Goal: Task Accomplishment & Management: Manage account settings

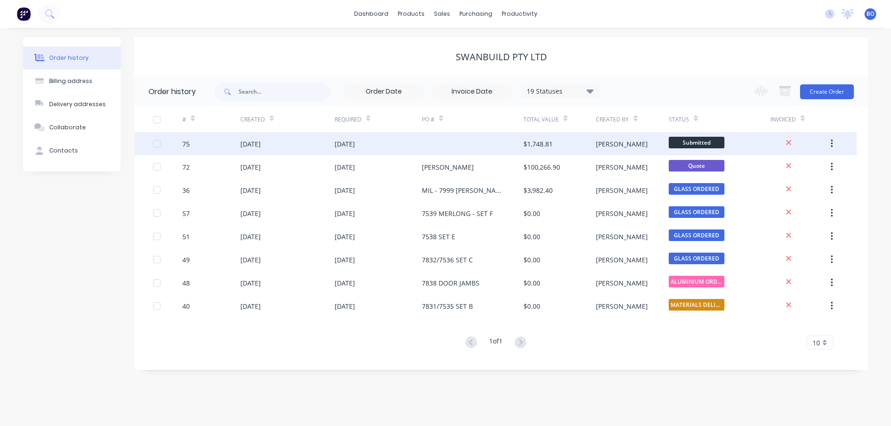
click at [601, 143] on div "[PERSON_NAME]" at bounding box center [622, 144] width 52 height 10
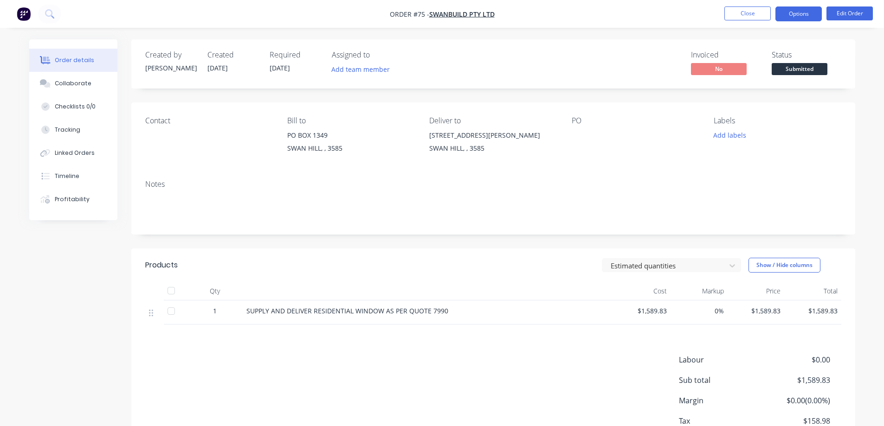
click at [805, 12] on button "Options" at bounding box center [798, 13] width 46 height 15
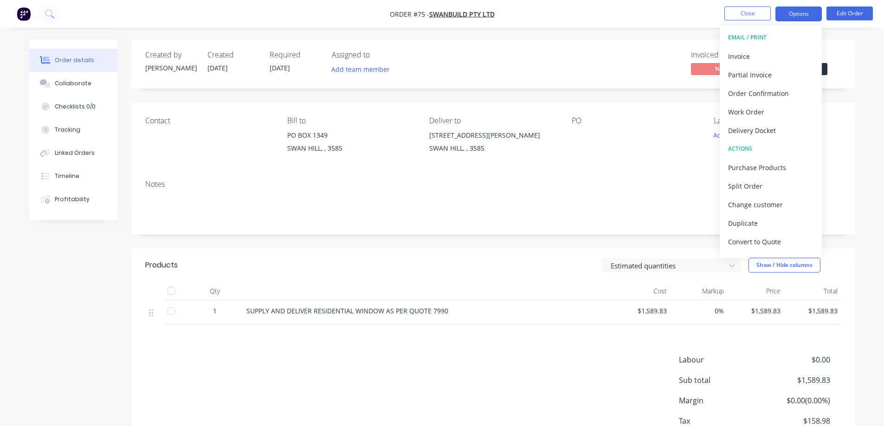
click at [807, 12] on button "Options" at bounding box center [798, 13] width 46 height 15
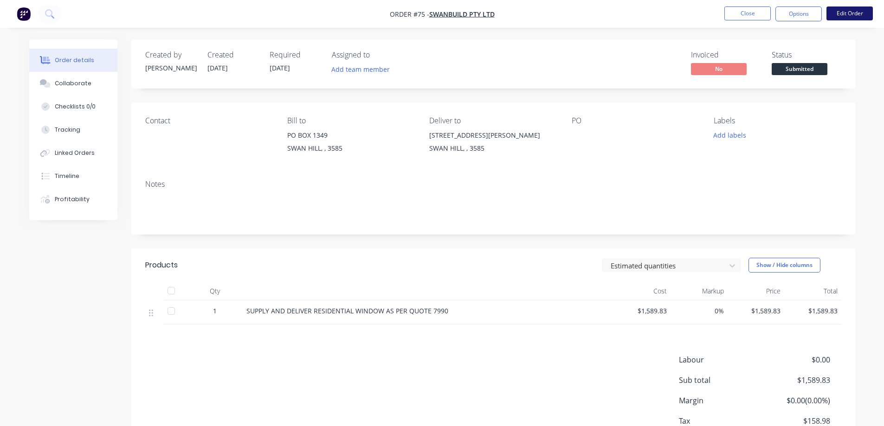
click at [848, 10] on button "Edit Order" at bounding box center [849, 13] width 46 height 14
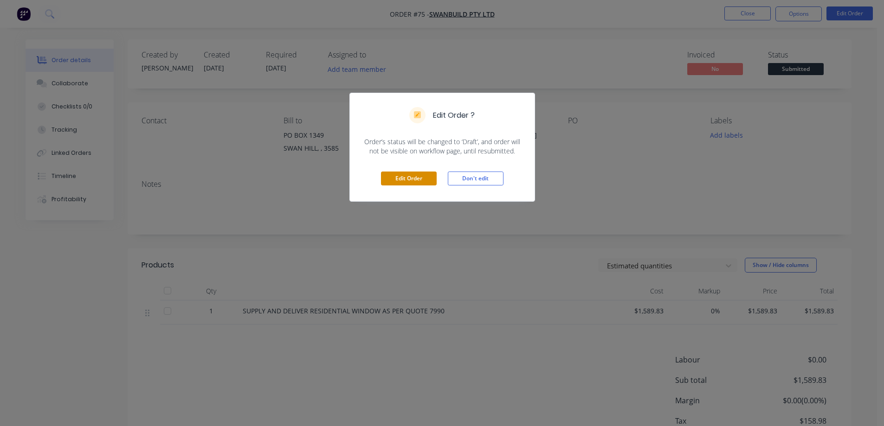
click at [417, 174] on button "Edit Order" at bounding box center [409, 179] width 56 height 14
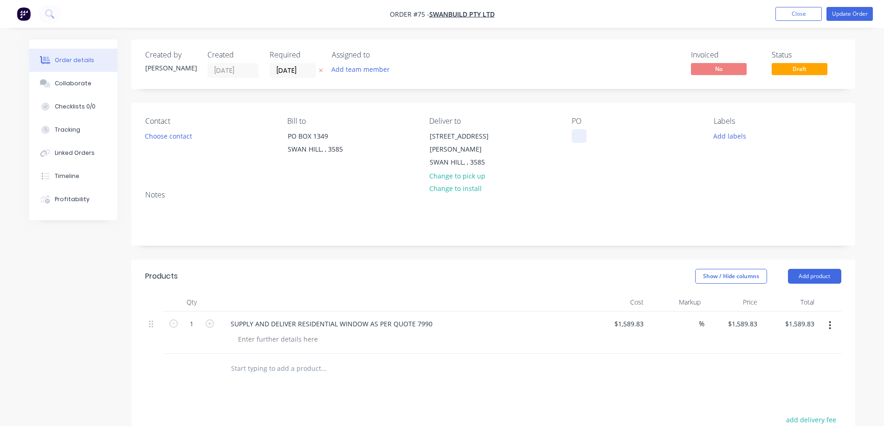
click at [573, 134] on div at bounding box center [578, 135] width 15 height 13
click at [641, 135] on div "swanbuild [PERSON_NAME] 7990" at bounding box center [629, 140] width 116 height 23
click at [184, 135] on button "Choose contact" at bounding box center [168, 135] width 57 height 13
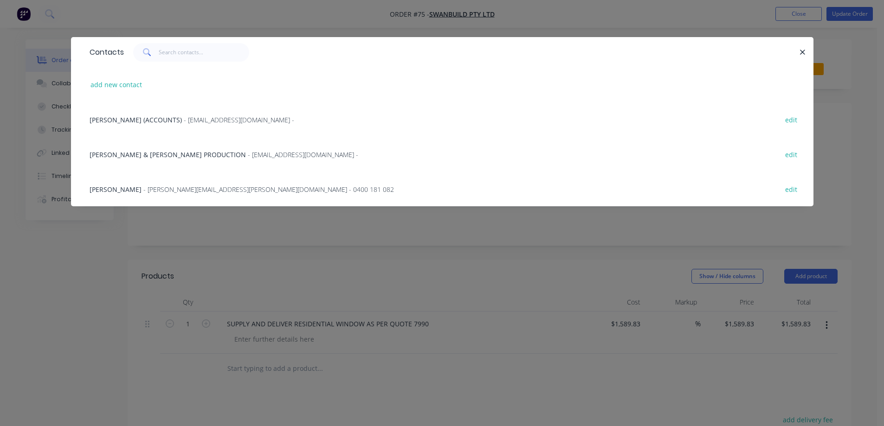
click at [193, 118] on span "- [EMAIL_ADDRESS][DOMAIN_NAME] -" at bounding box center [239, 120] width 110 height 9
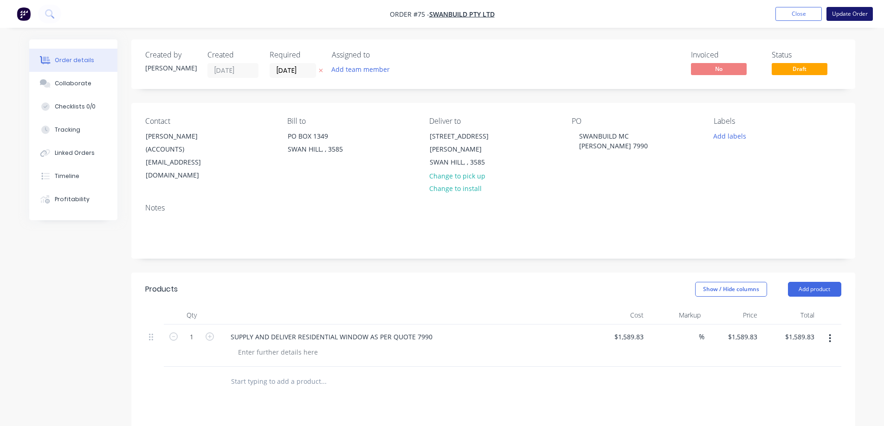
click at [853, 11] on button "Update Order" at bounding box center [849, 14] width 46 height 14
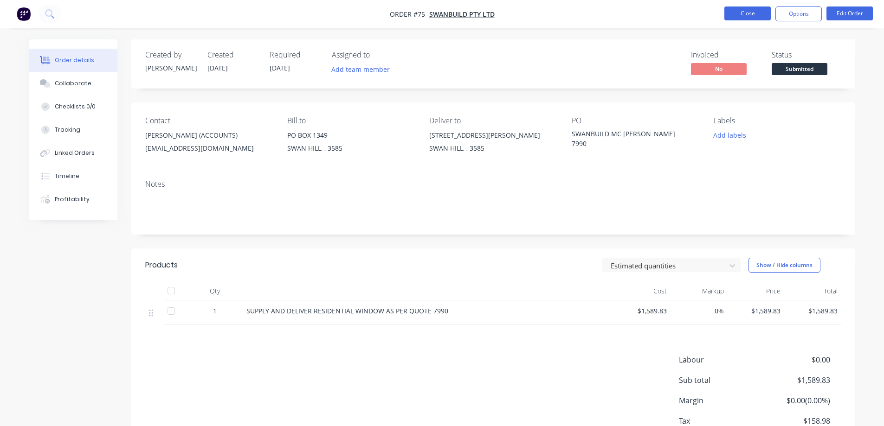
click at [744, 9] on button "Close" at bounding box center [747, 13] width 46 height 14
